Goal: Find specific page/section: Find specific page/section

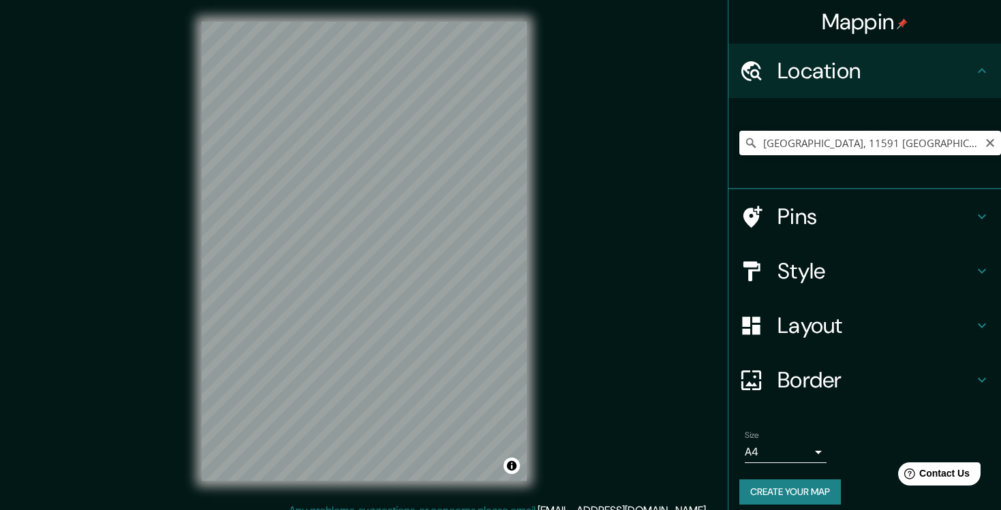
click at [812, 144] on input "[GEOGRAPHIC_DATA], 11591 [GEOGRAPHIC_DATA], [GEOGRAPHIC_DATA][PERSON_NAME], [GE…" at bounding box center [870, 143] width 262 height 25
paste input "Santa [PERSON_NAME] n8"
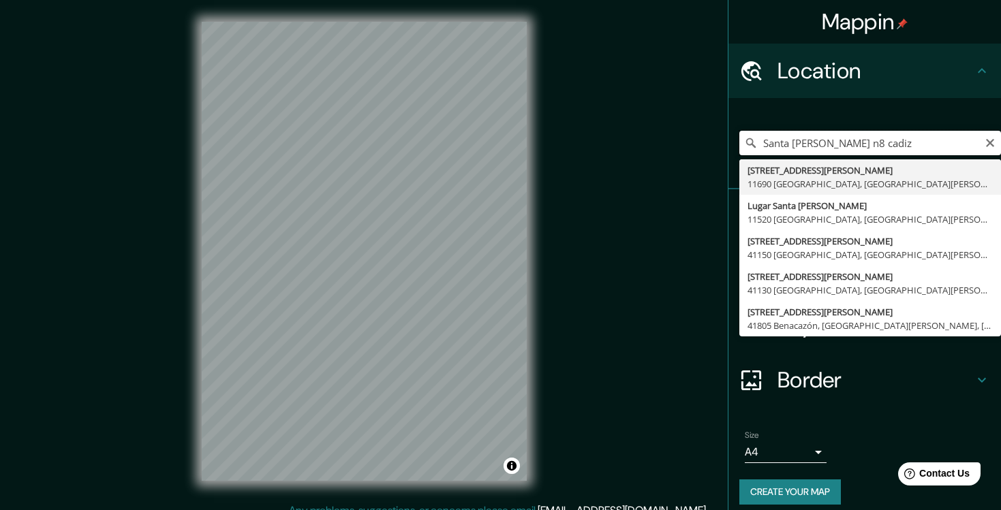
click at [831, 146] on input "Santa [PERSON_NAME] n8 cadiz" at bounding box center [870, 143] width 262 height 25
click at [894, 140] on input "Santa [PERSON_NAME] 8 cadiz" at bounding box center [870, 143] width 262 height 25
click at [763, 143] on input "Santa [PERSON_NAME] 8 cadiz" at bounding box center [870, 143] width 262 height 25
click at [881, 144] on input "[STREET_ADDRESS][PERSON_NAME]" at bounding box center [870, 143] width 262 height 25
drag, startPoint x: 882, startPoint y: 144, endPoint x: 858, endPoint y: 144, distance: 23.9
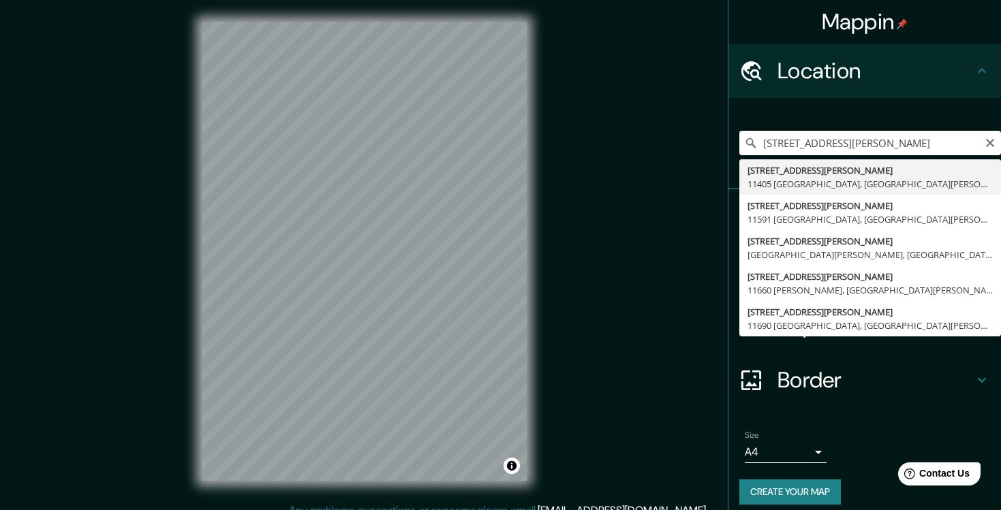
click at [858, 144] on input "[STREET_ADDRESS][PERSON_NAME]" at bounding box center [870, 143] width 262 height 25
click at [831, 144] on input "[STREET_ADDRESS][PERSON_NAME]" at bounding box center [870, 143] width 262 height 25
paste input ". Sta. [PERSON_NAME] de [PERSON_NAME], 8"
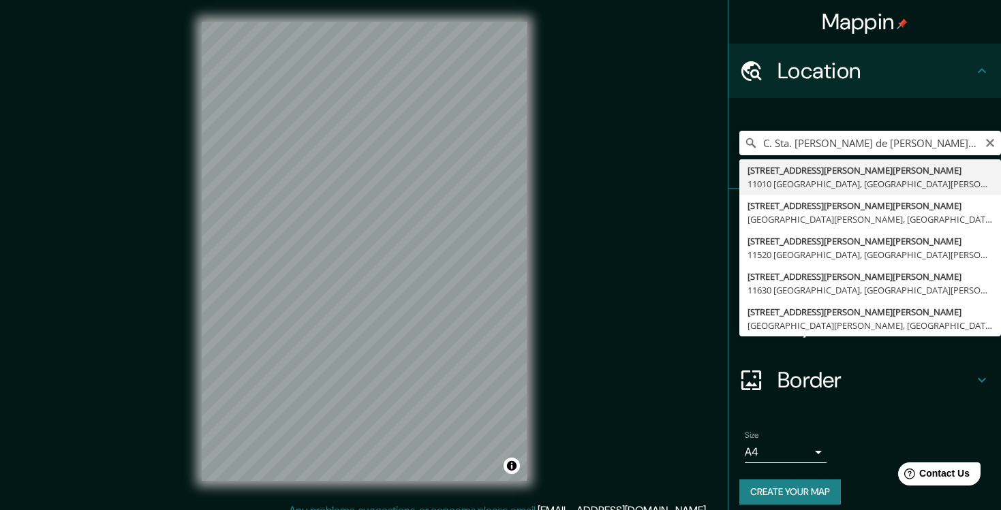
type input "[STREET_ADDRESS][PERSON_NAME][PERSON_NAME][PERSON_NAME]"
